Goal: Information Seeking & Learning: Understand process/instructions

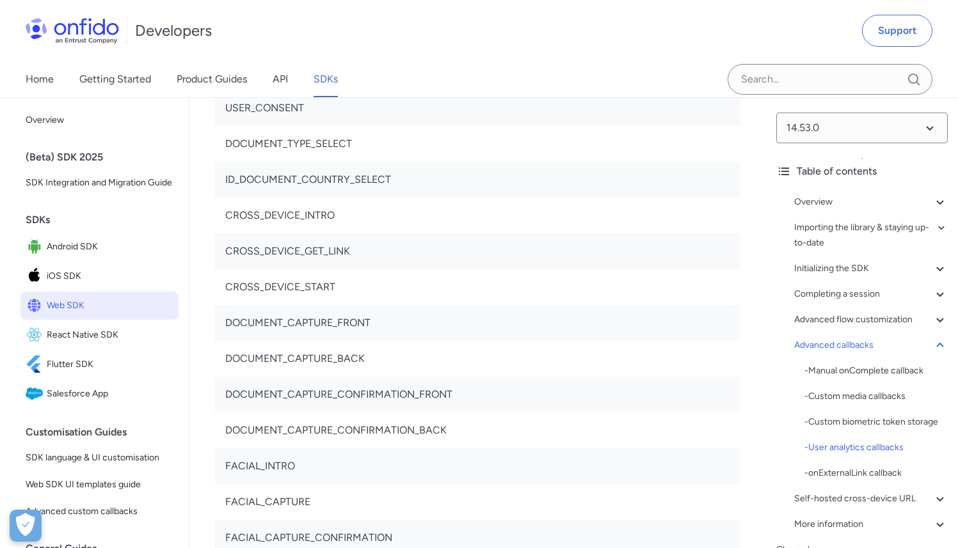
scroll to position [30759, 0]
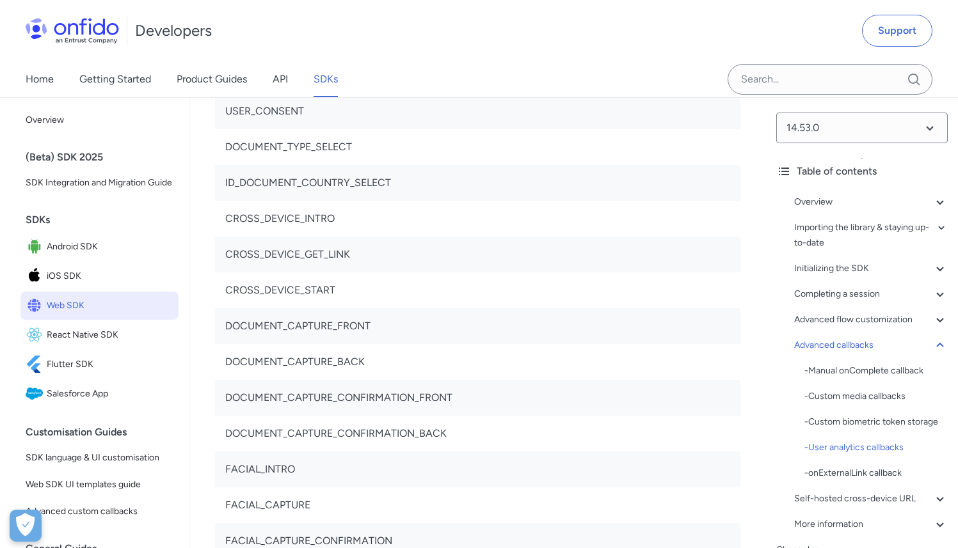
copy code "properties"
copy code "isCrossDevice {Boolean}"
drag, startPoint x: 383, startPoint y: 440, endPoint x: 236, endPoint y: 440, distance: 146.5
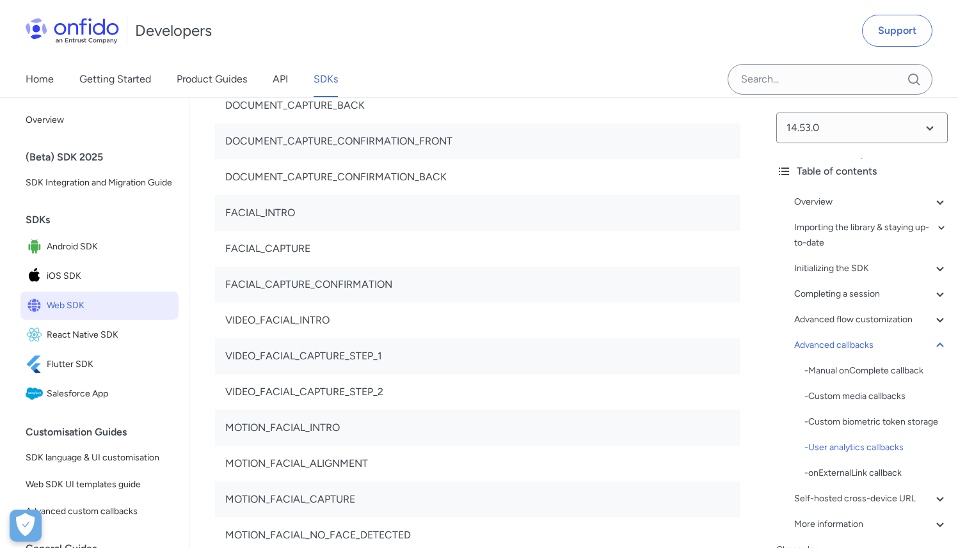
scroll to position [31017, 0]
copy td "DOCUMENT_TYPE_SELECT"
drag, startPoint x: 366, startPoint y: 337, endPoint x: 225, endPoint y: 338, distance: 141.4
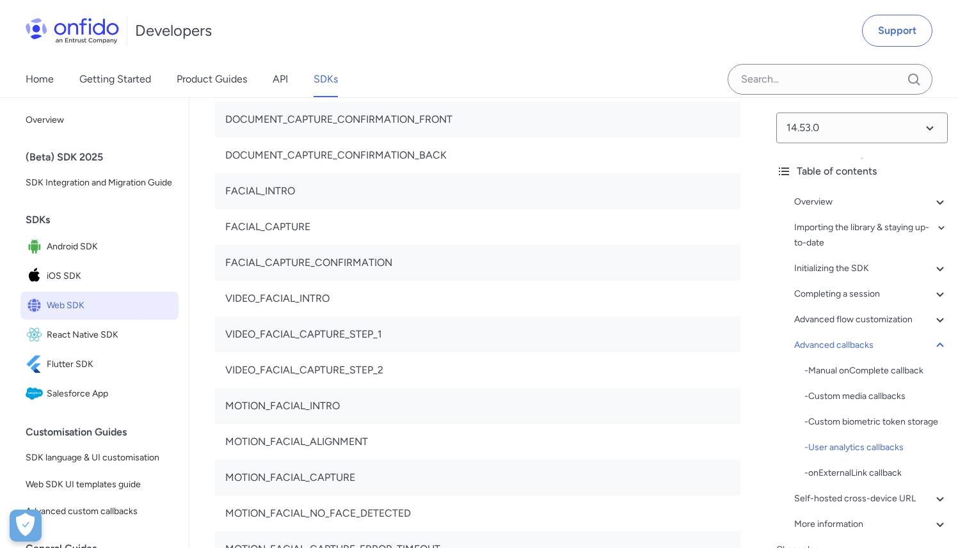
scroll to position [31035, 0]
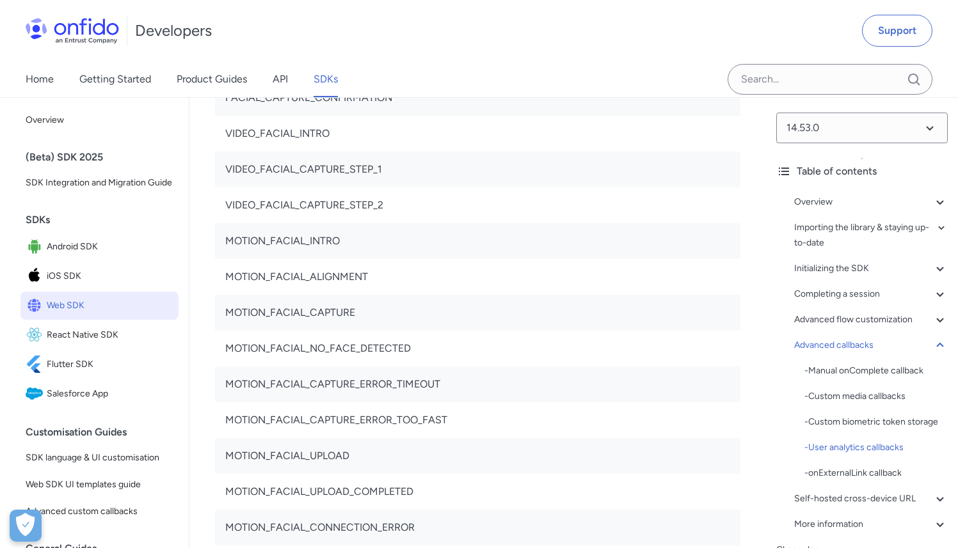
scroll to position [31204, 0]
copy td "DOCUMENT_CAPTURE_CONFIRMATION_BACK"
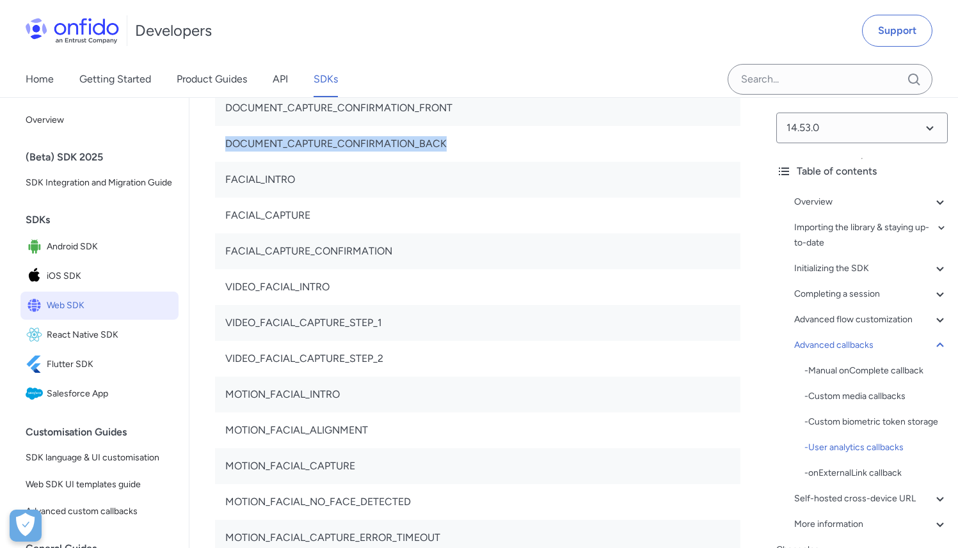
scroll to position [31021, 0]
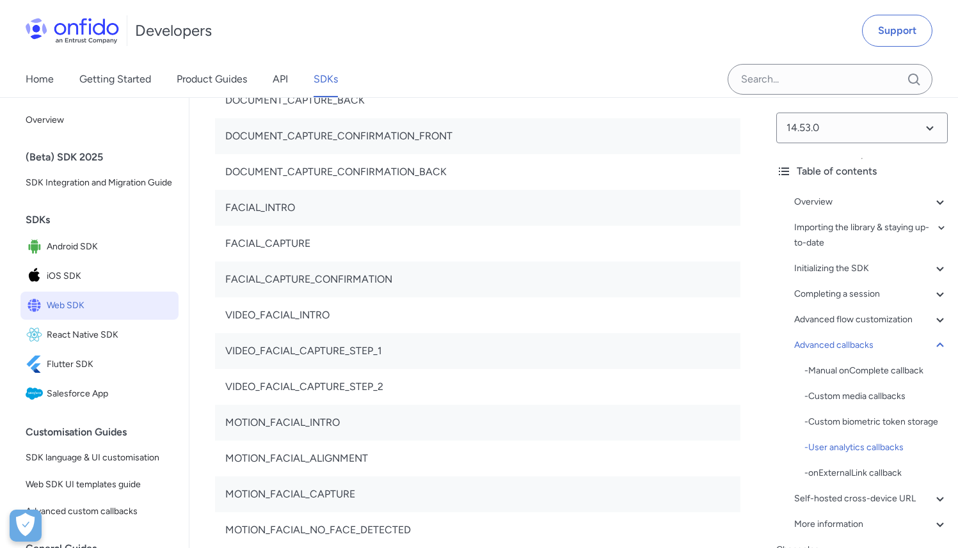
copy td "WELCOME"
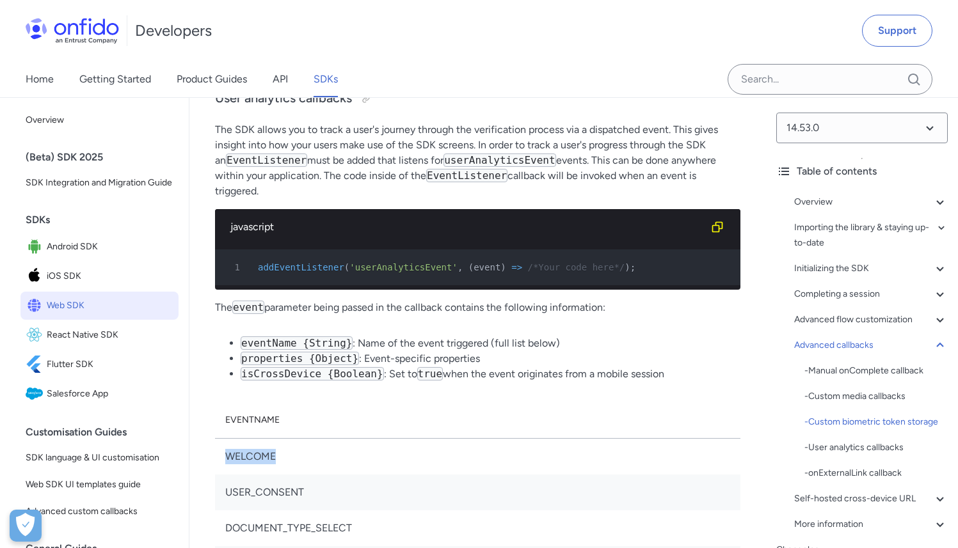
scroll to position [30370, 0]
